Goal: Task Accomplishment & Management: Use online tool/utility

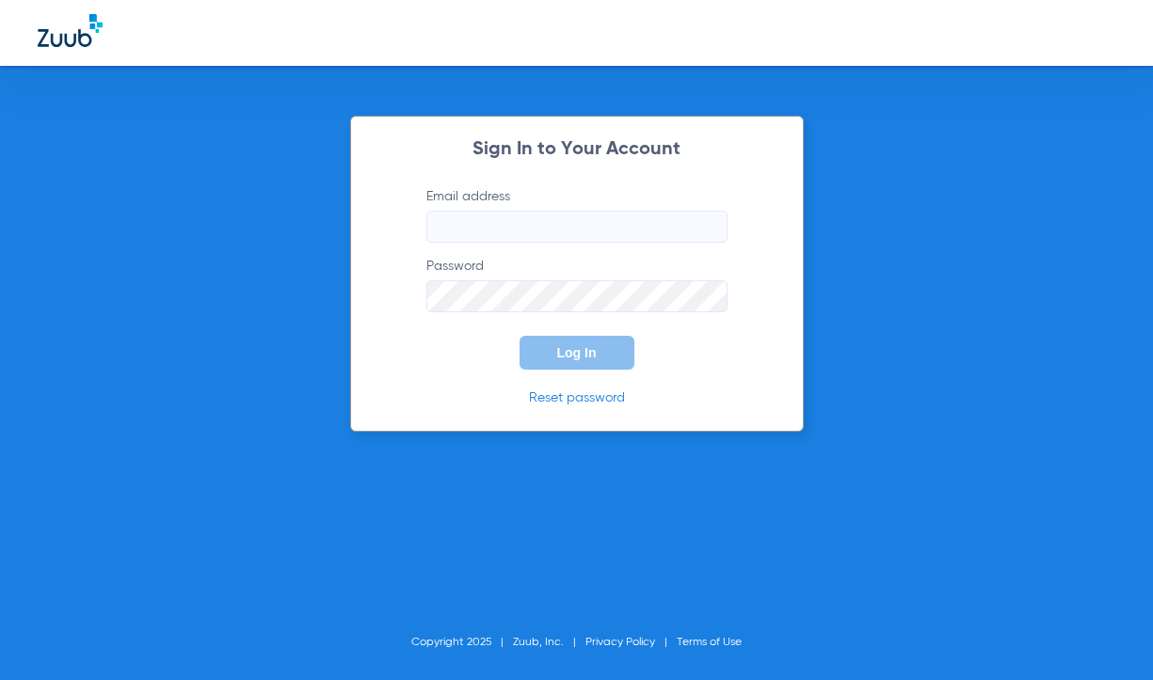
type input "[PERSON_NAME][EMAIL_ADDRESS][DOMAIN_NAME]"
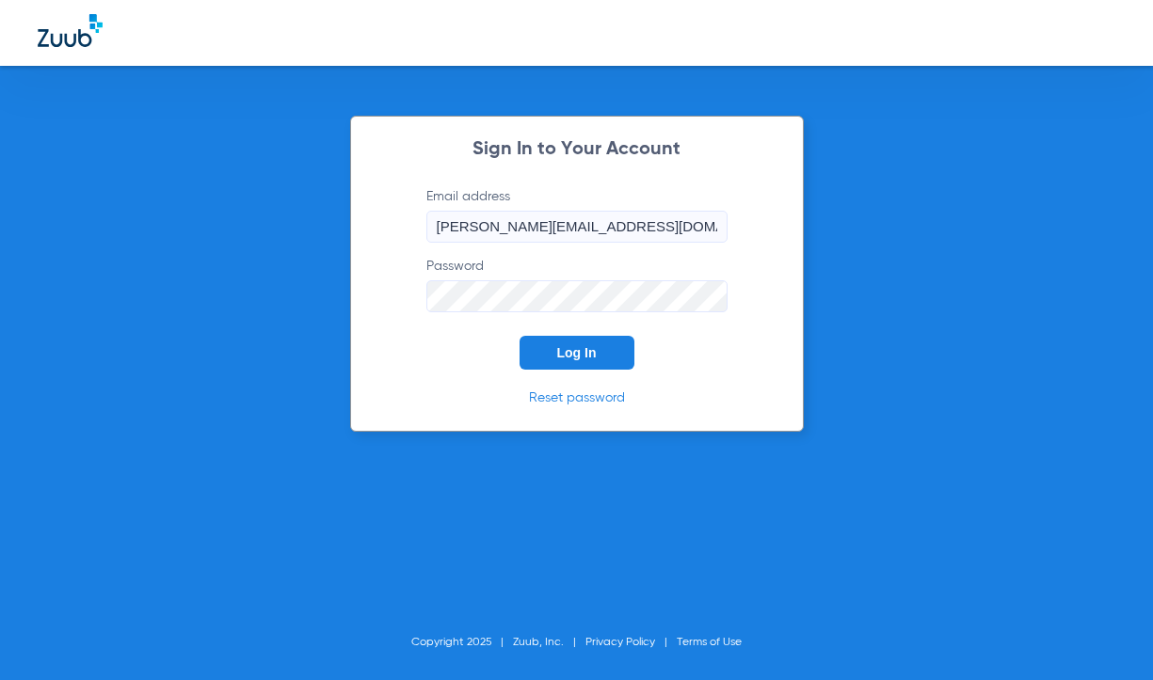
click at [585, 358] on span "Log In" at bounding box center [577, 352] width 40 height 15
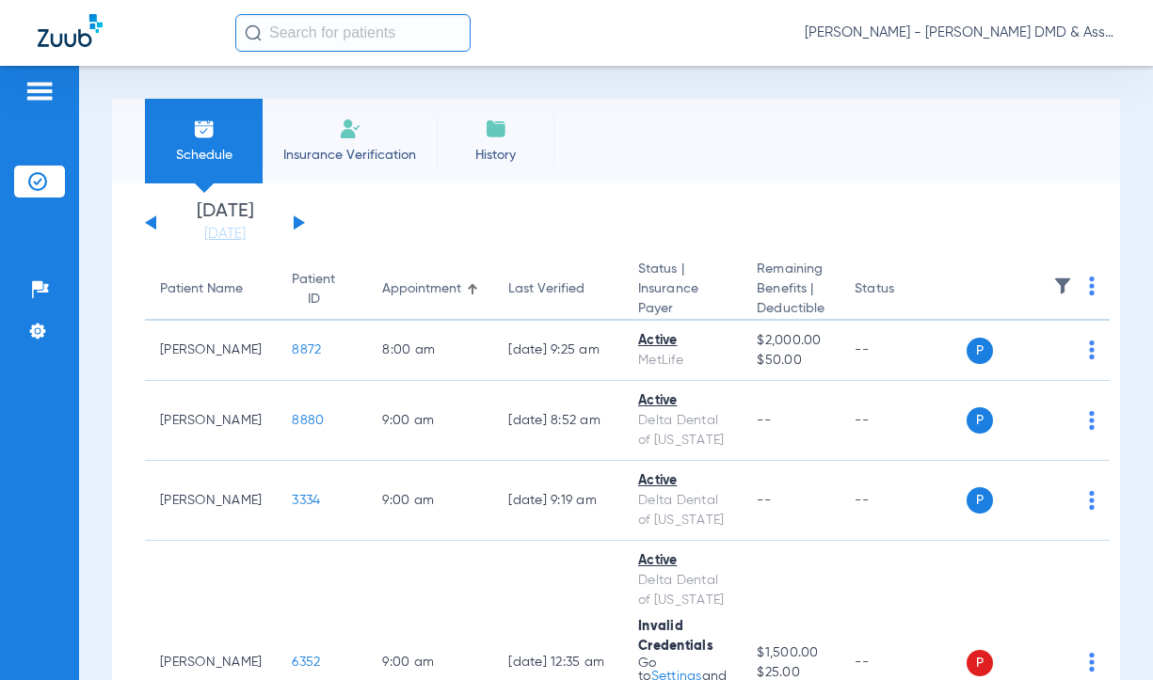
click at [294, 222] on button at bounding box center [299, 223] width 11 height 14
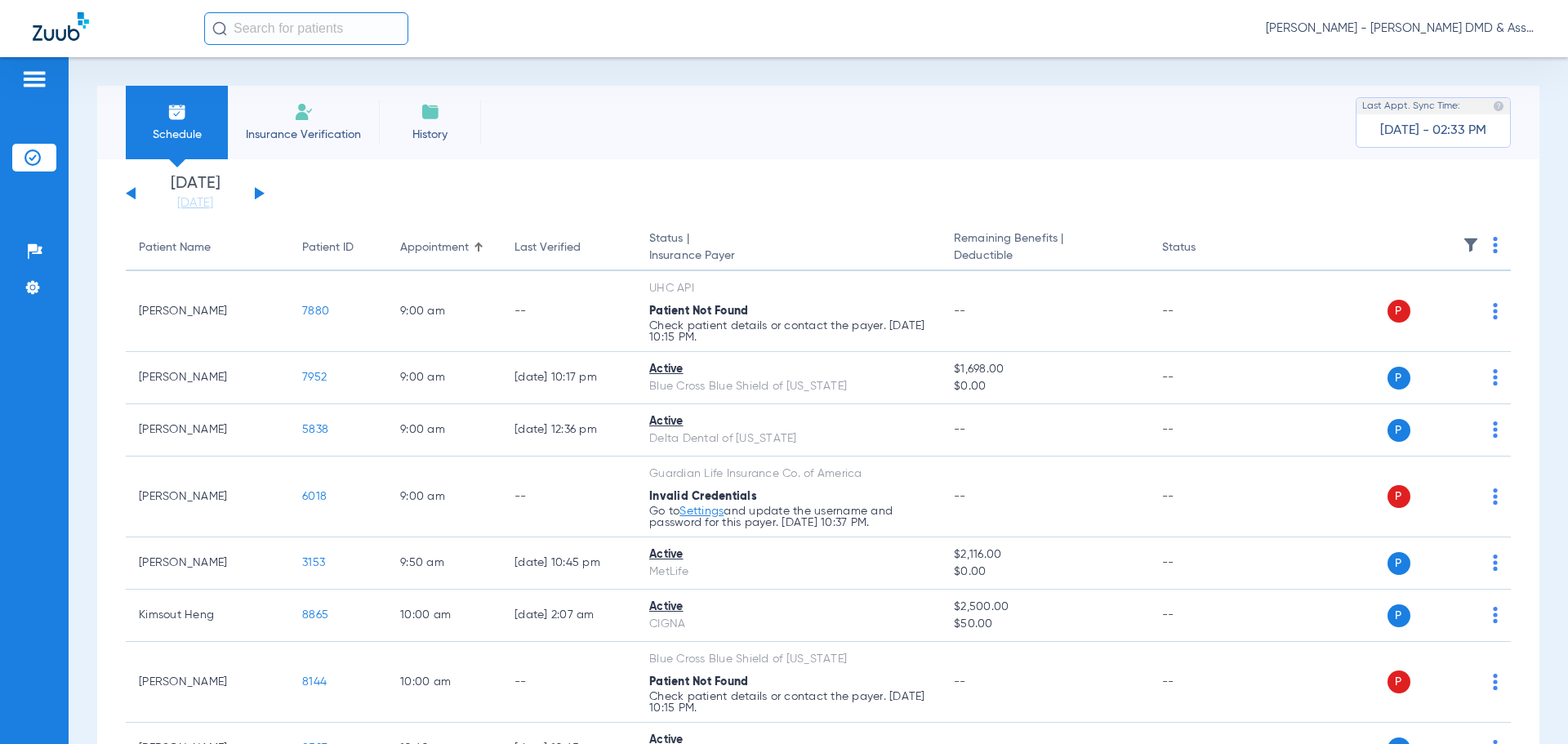
click at [256, 195] on button at bounding box center [259, 194] width 10 height 12
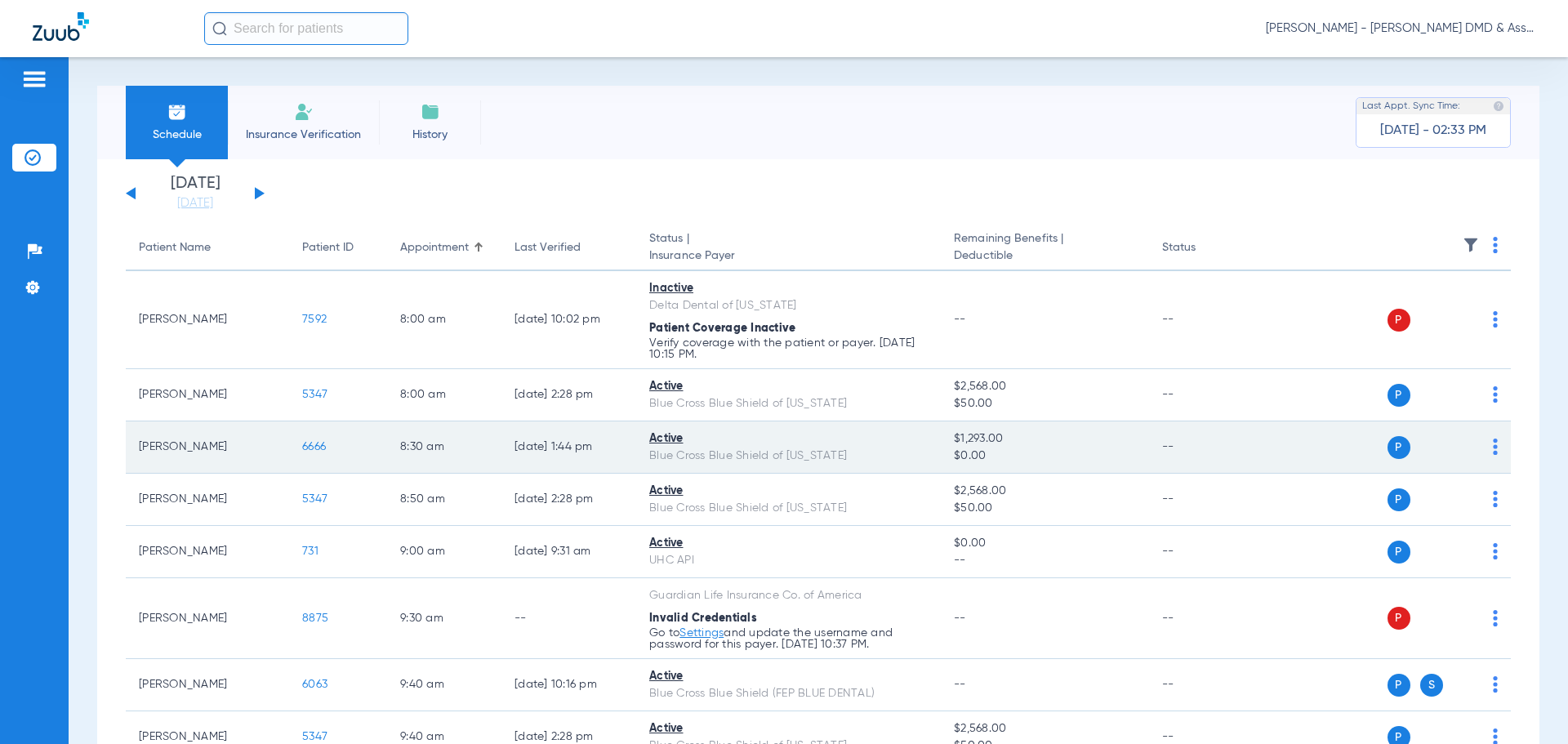
drag, startPoint x: 949, startPoint y: 437, endPoint x: 1001, endPoint y: 438, distance: 52.0
click at [1000, 438] on td "$1,293.00 $0.00" at bounding box center [1044, 448] width 207 height 52
copy span "$1,293.00"
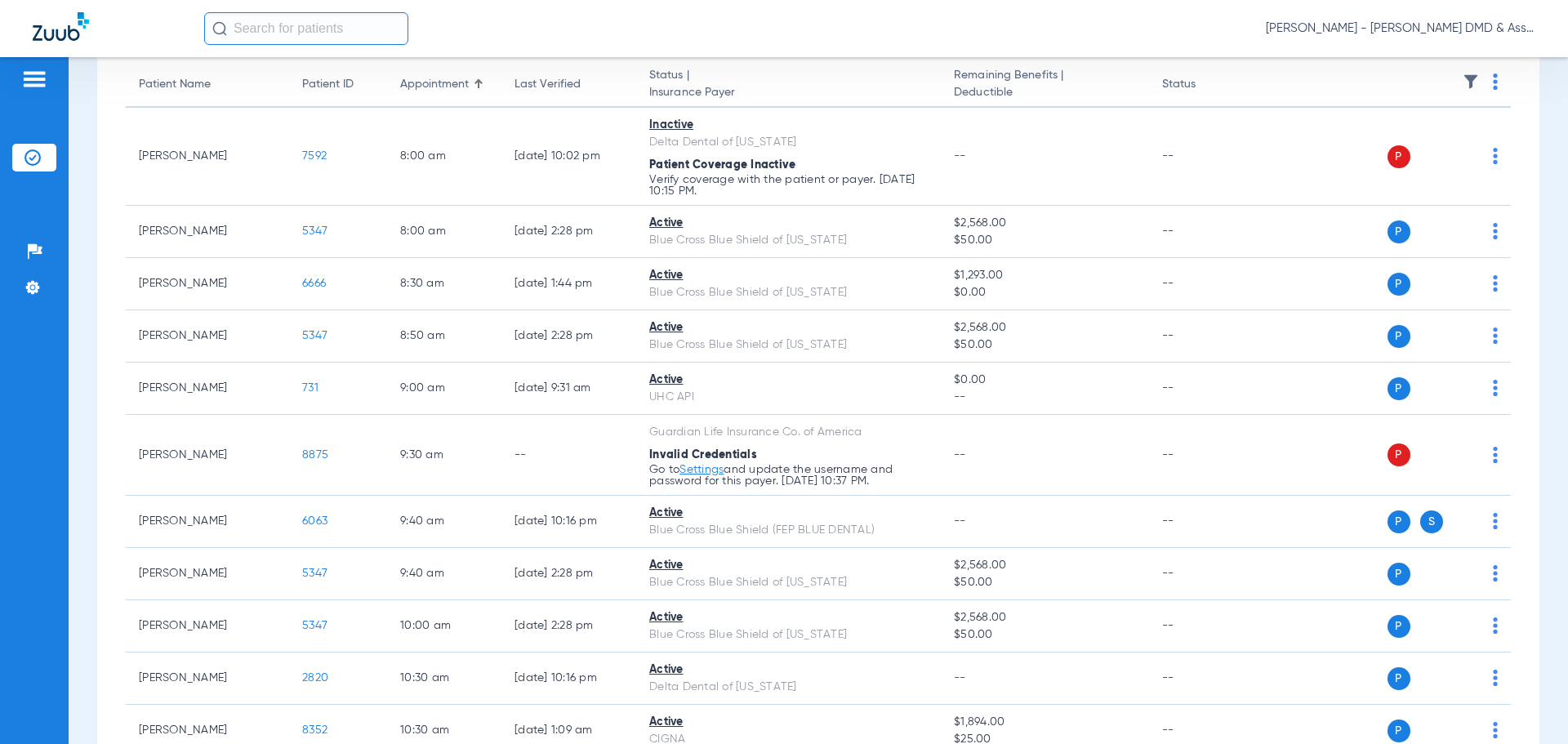
scroll to position [245, 0]
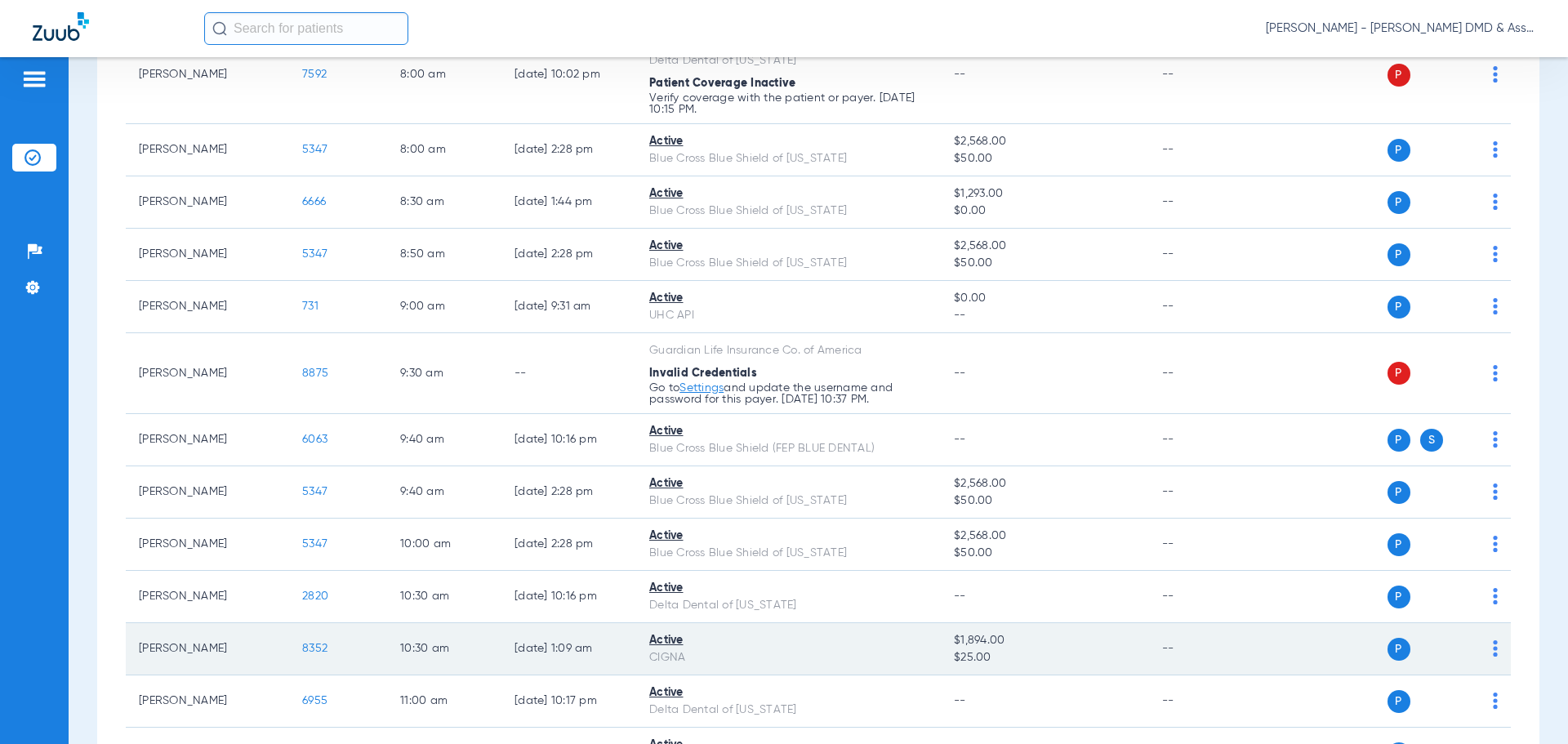
drag, startPoint x: 952, startPoint y: 643, endPoint x: 994, endPoint y: 655, distance: 43.7
click at [994, 590] on td "$1,894.00 $25.00" at bounding box center [1044, 649] width 207 height 52
copy td "$1,894.00 $25.00"
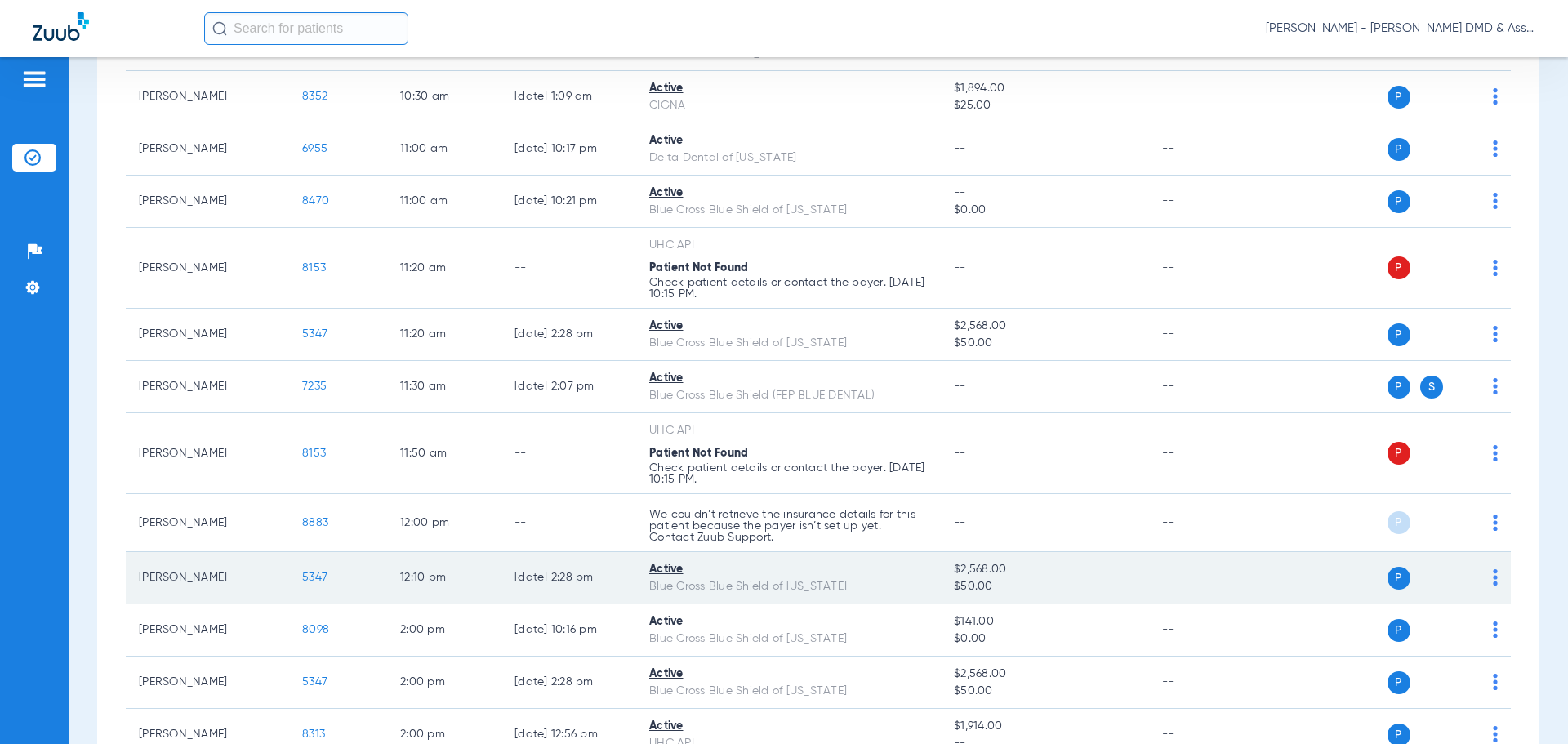
scroll to position [899, 0]
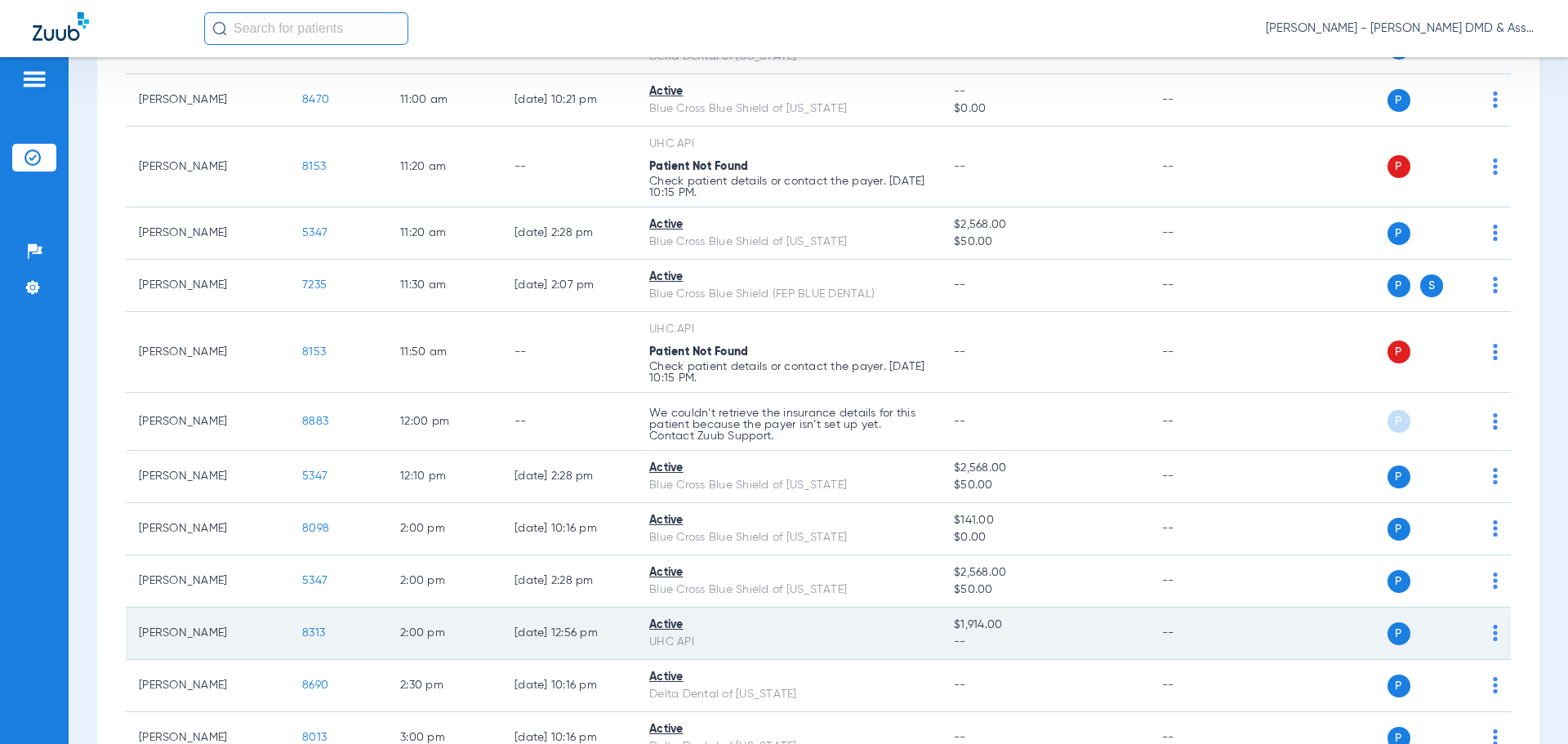
drag, startPoint x: 952, startPoint y: 622, endPoint x: 1007, endPoint y: 620, distance: 55.0
click at [1000, 590] on span "$1,914.00" at bounding box center [1044, 626] width 181 height 17
copy span "$1,914.00"
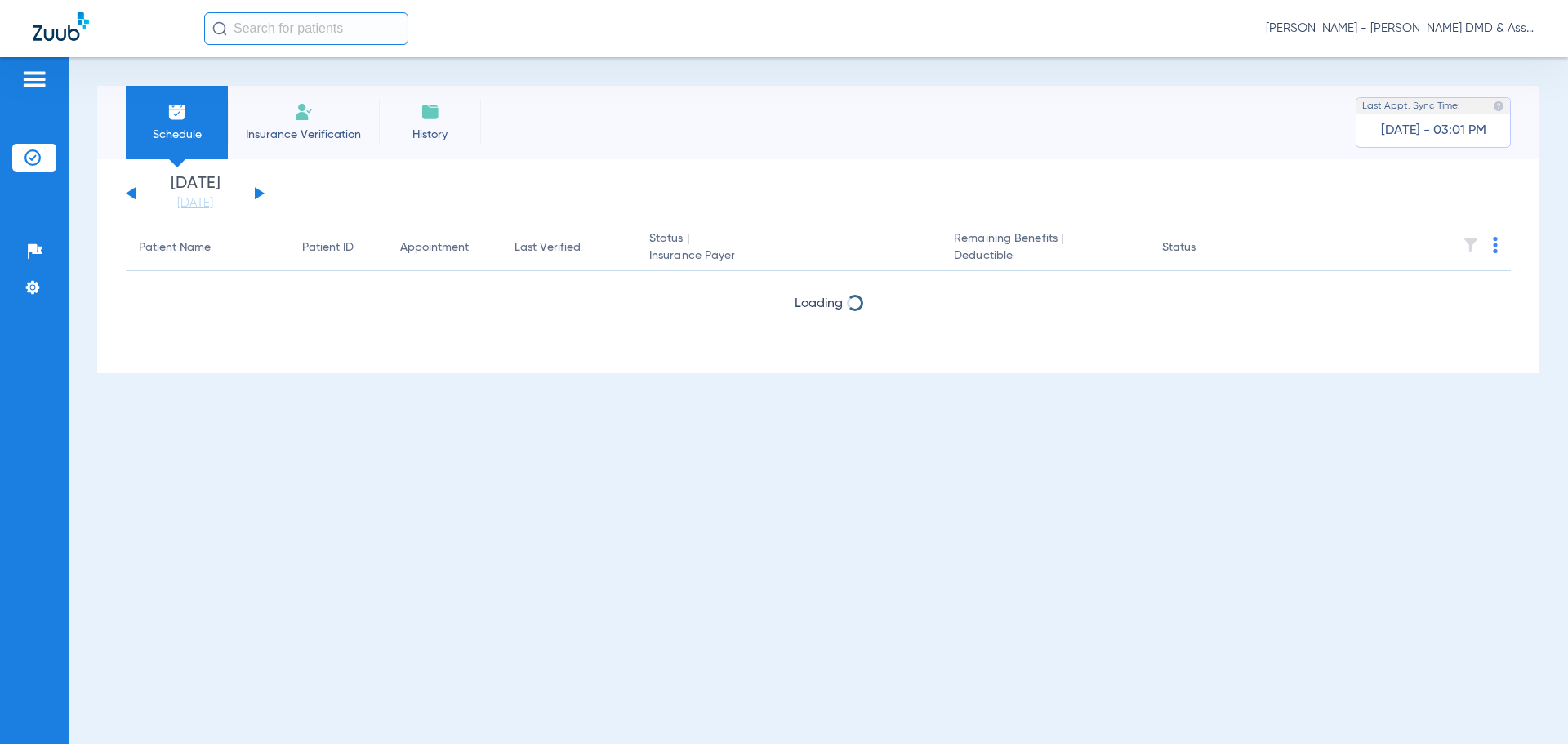
click at [257, 194] on button at bounding box center [259, 194] width 10 height 12
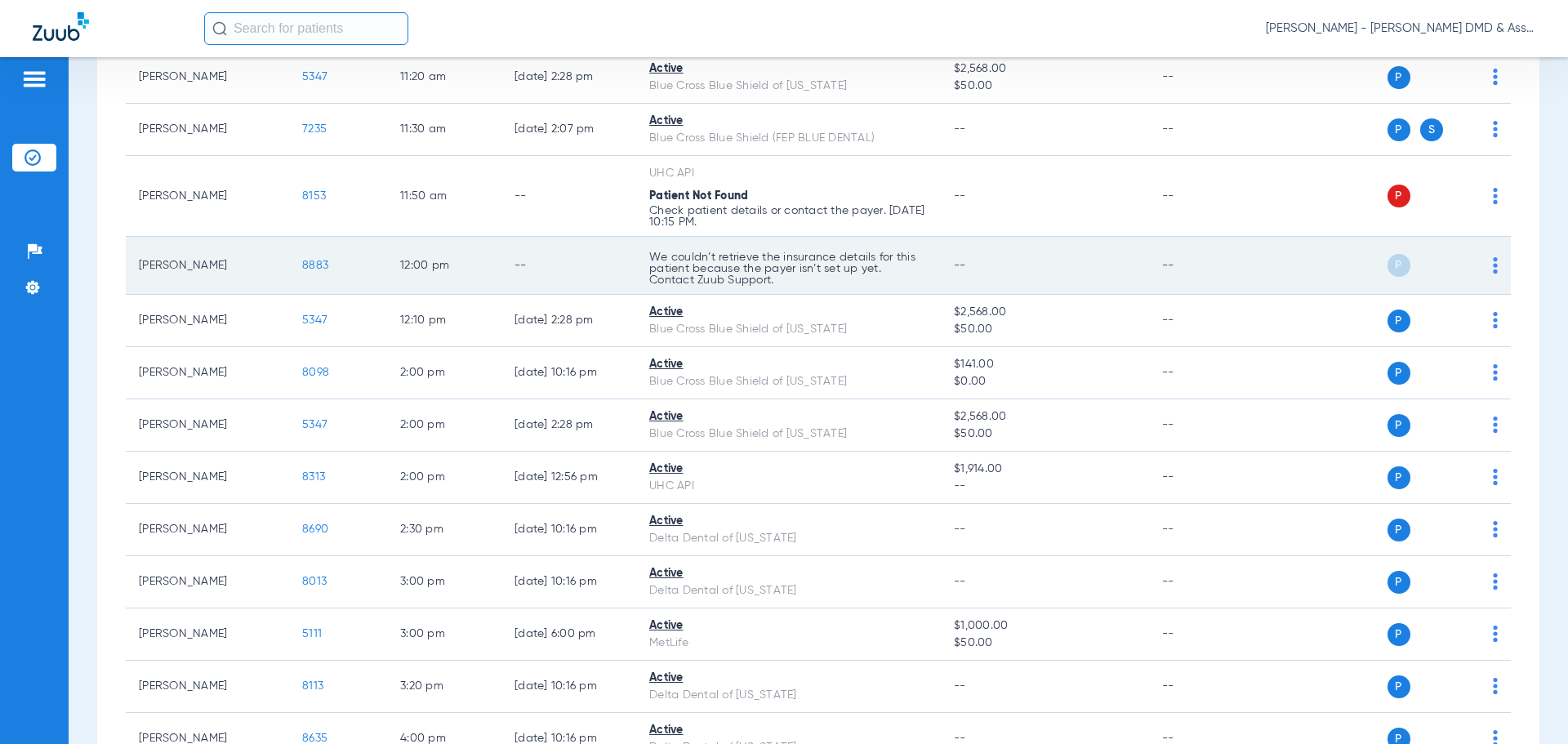
scroll to position [1144, 0]
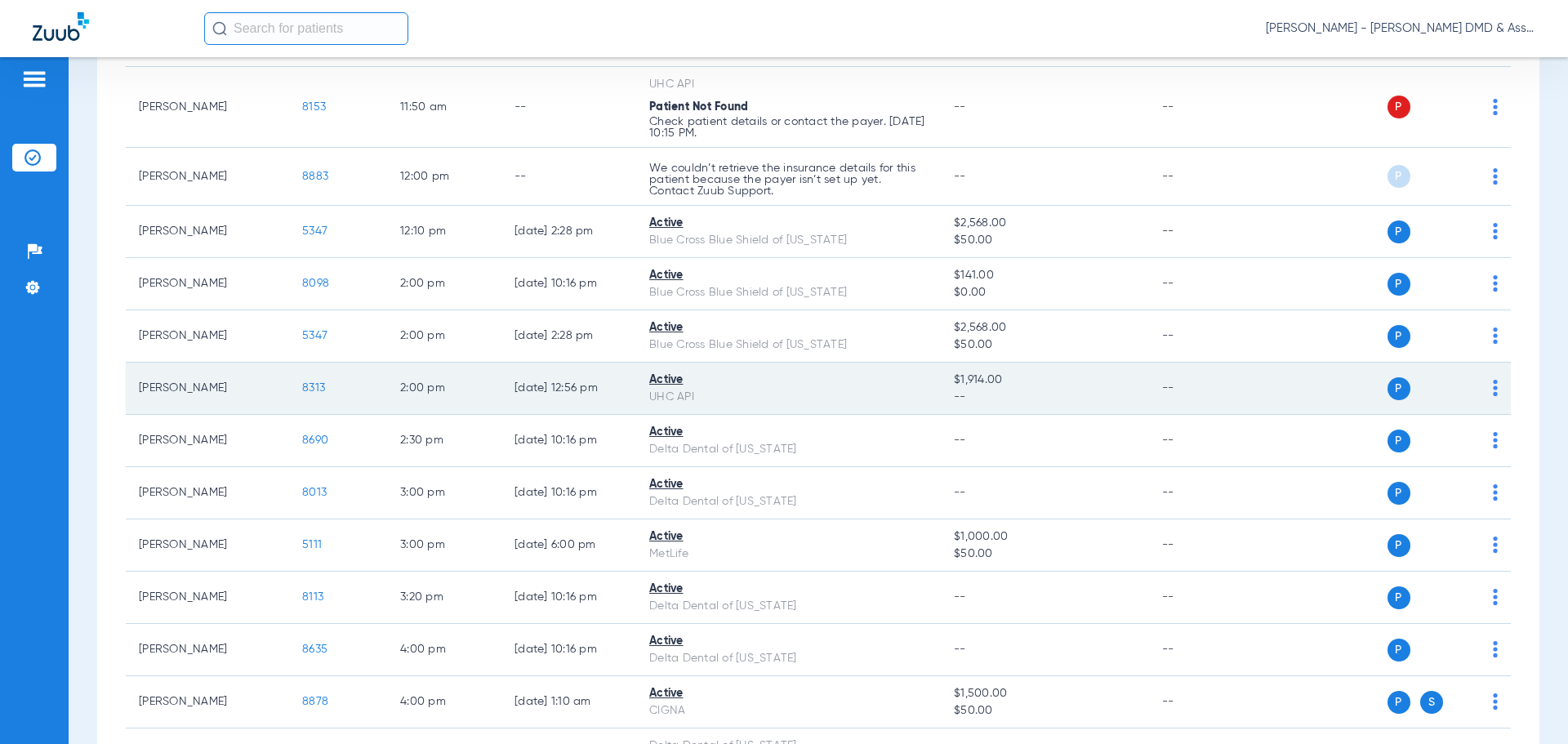
drag, startPoint x: 950, startPoint y: 380, endPoint x: 1000, endPoint y: 384, distance: 50.2
click at [1000, 384] on td "$1,914.00 --" at bounding box center [1044, 389] width 207 height 52
copy span "$1,914.00"
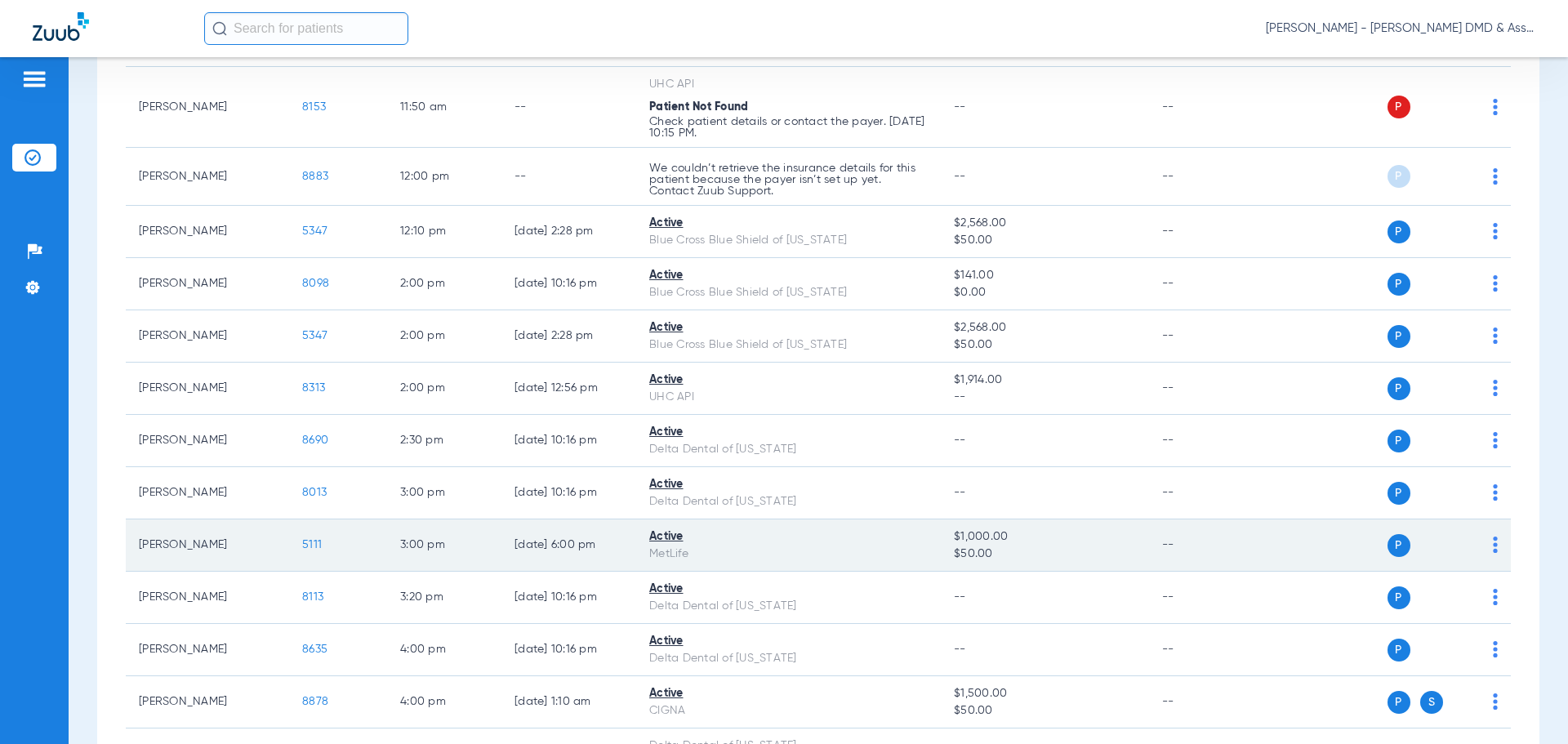
scroll to position [1314, 0]
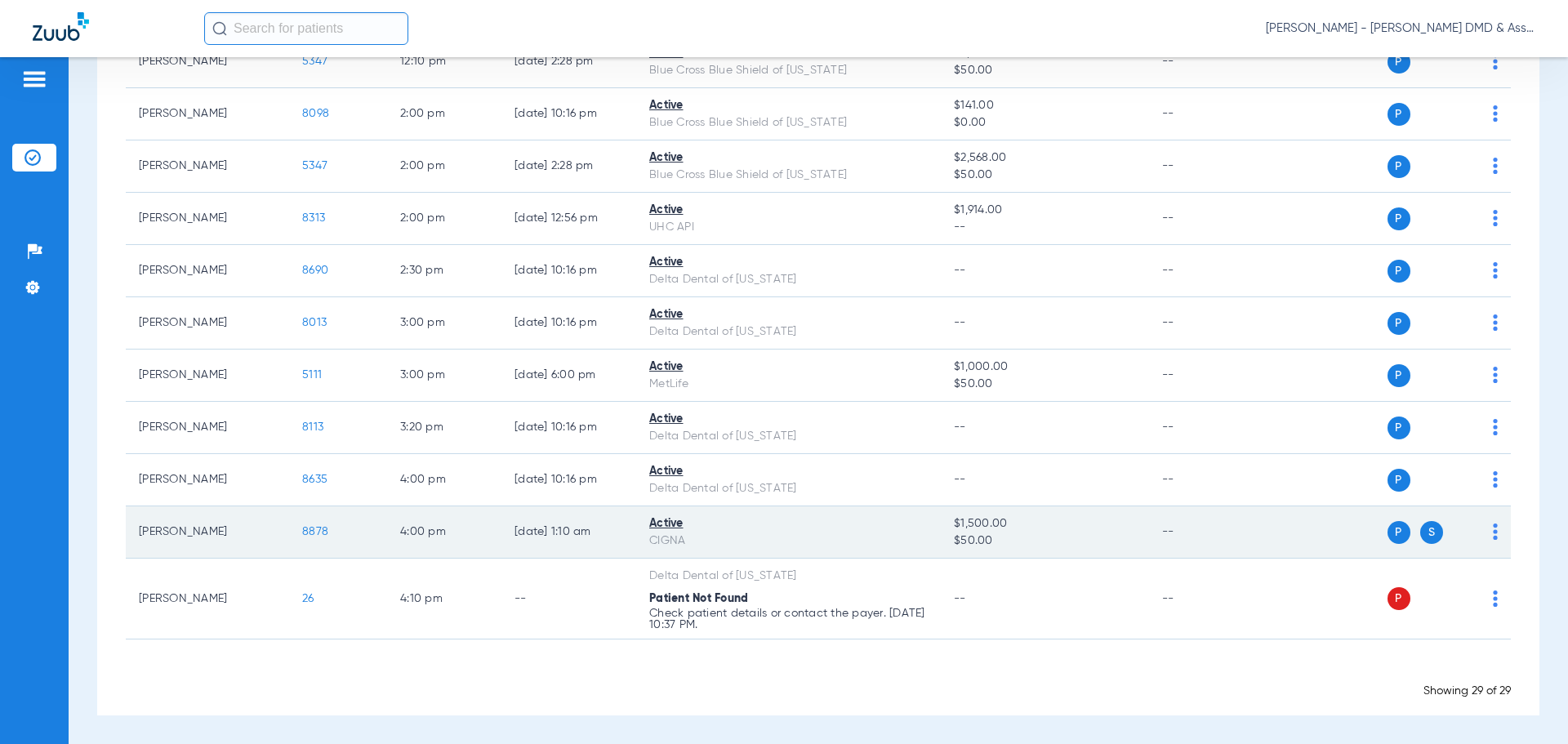
drag, startPoint x: 950, startPoint y: 524, endPoint x: 987, endPoint y: 537, distance: 39.2
click at [987, 537] on td "$1,500.00 $50.00" at bounding box center [1044, 533] width 207 height 52
copy td "$1,500.00 $50.00"
